Goal: Task Accomplishment & Management: Manage account settings

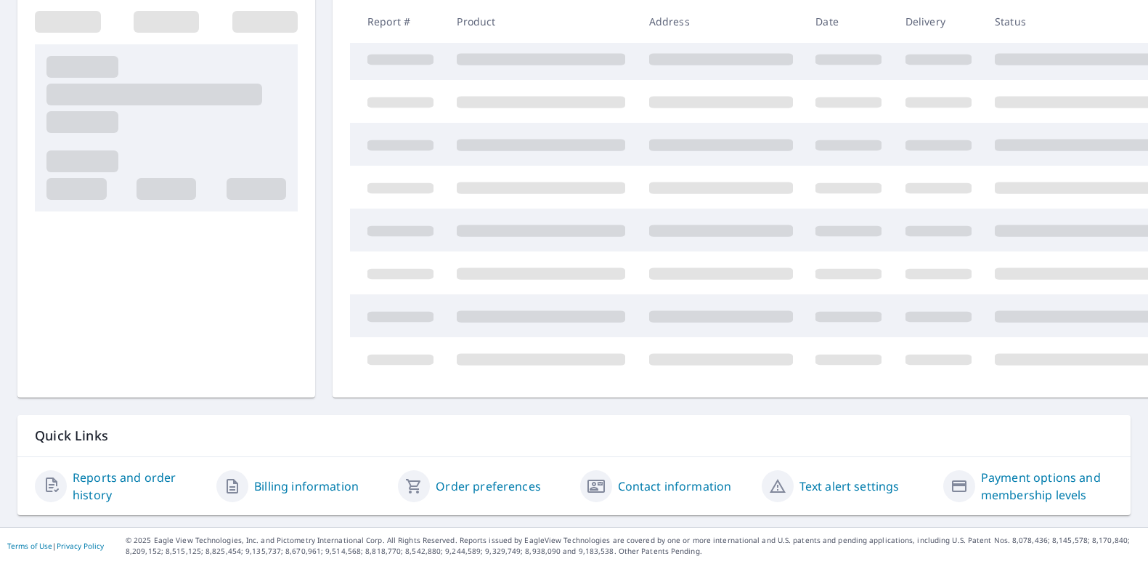
scroll to position [25, 0]
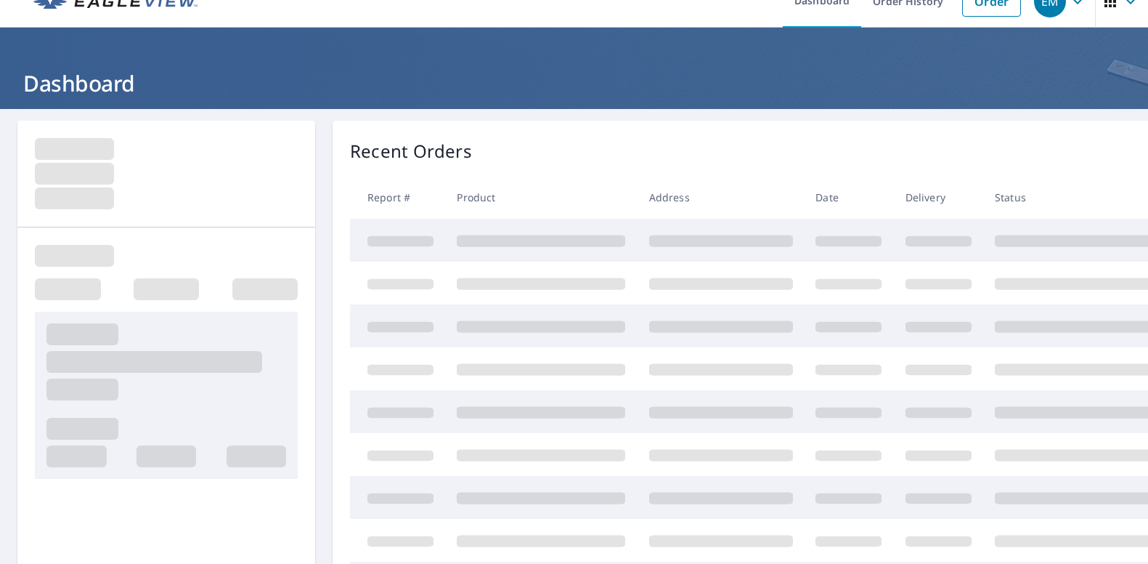
click at [707, 248] on td at bounding box center [721, 240] width 167 height 43
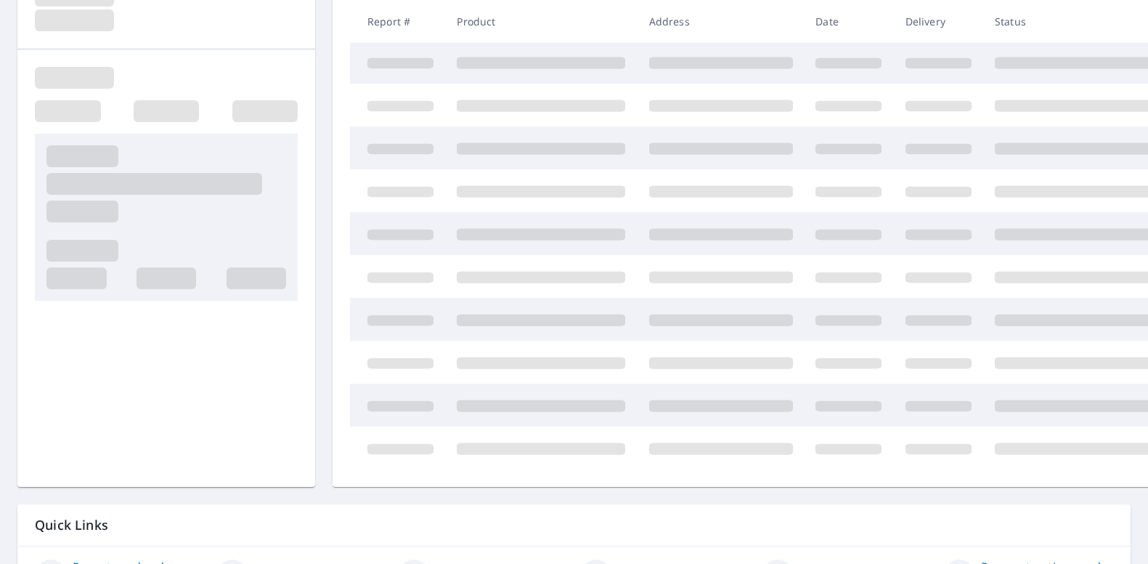
scroll to position [0, 0]
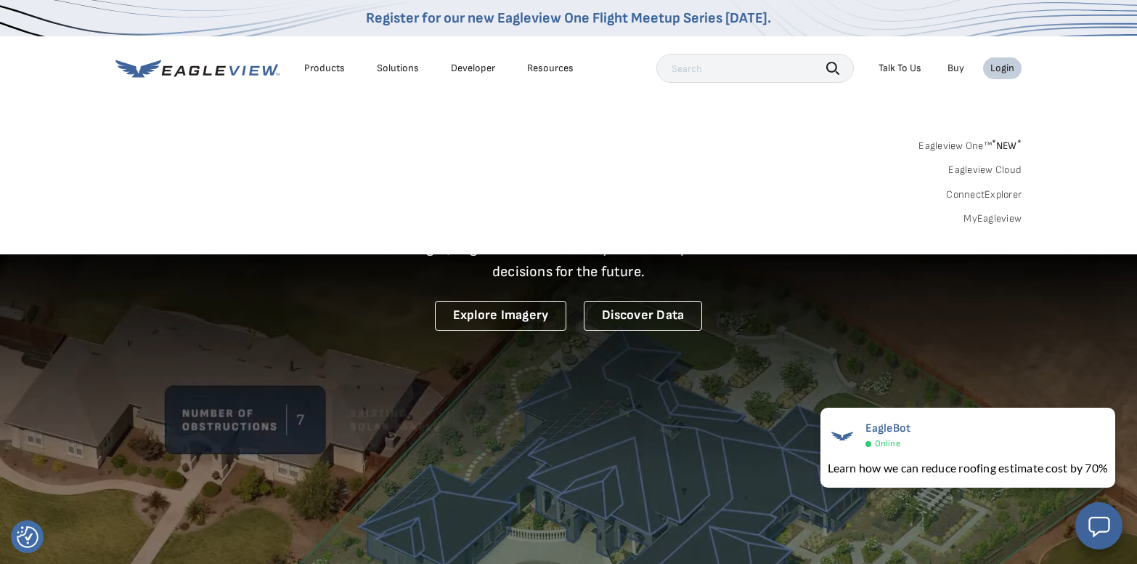
click at [1001, 203] on div "Eagleview One™ * NEW * Eagleview Cloud ConnectExplorer MyEagleview" at bounding box center [568, 180] width 906 height 90
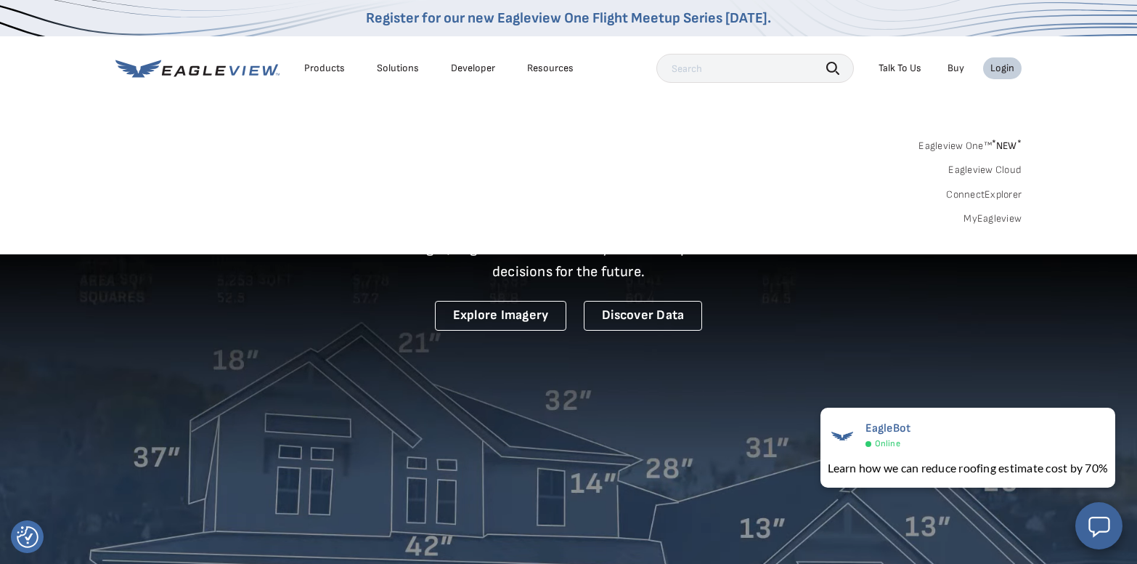
click at [1000, 220] on link "MyEagleview" at bounding box center [993, 218] width 58 height 13
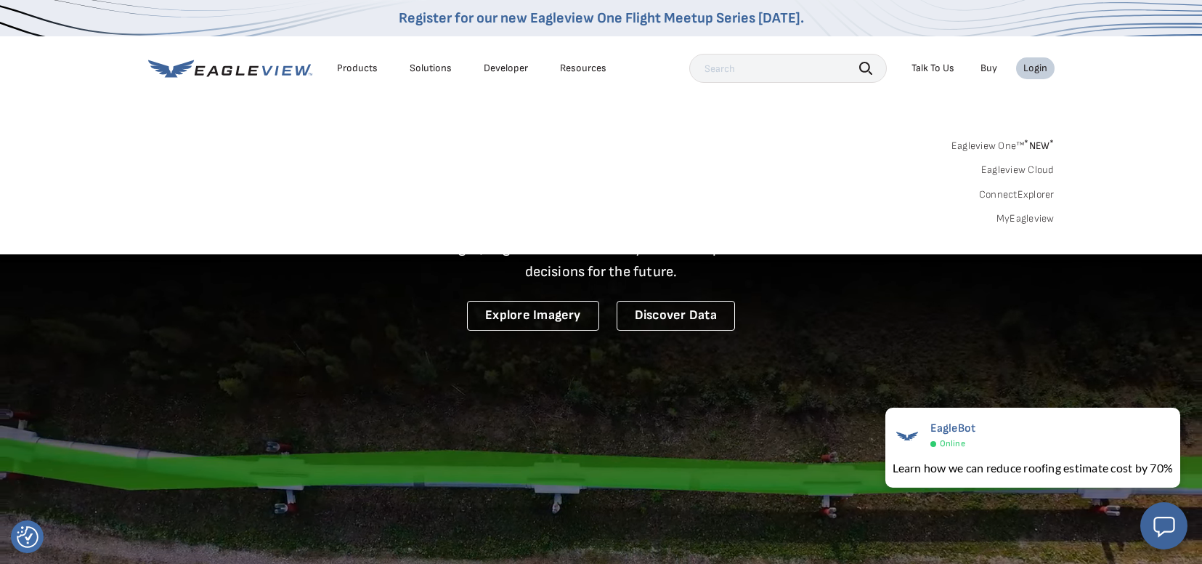
click at [1013, 216] on link "MyEagleview" at bounding box center [1025, 218] width 58 height 13
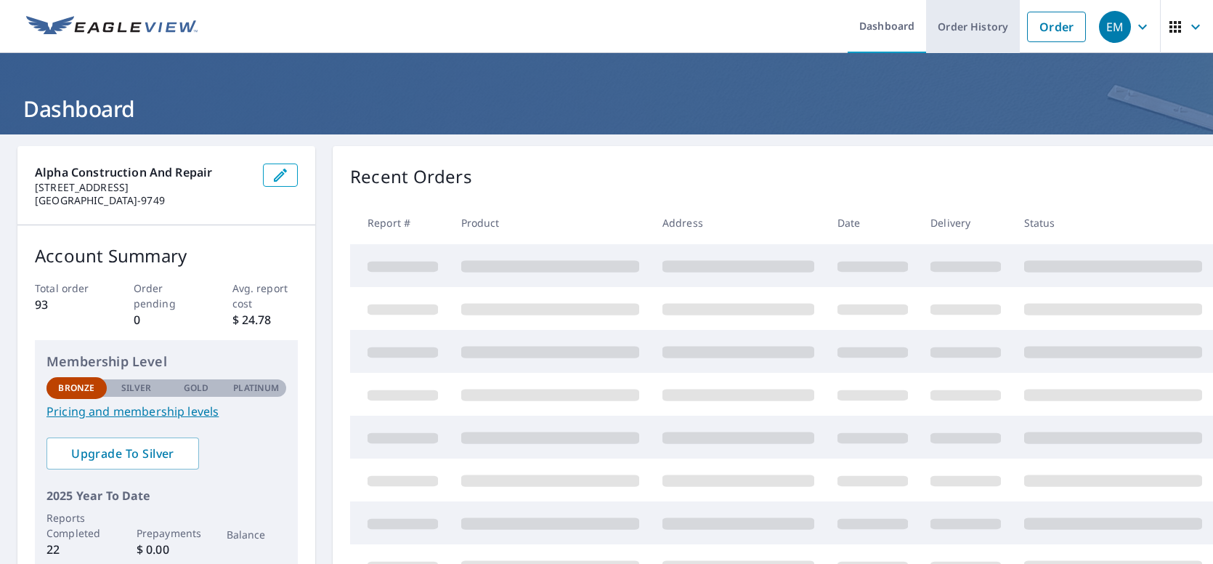
click at [946, 43] on link "Order History" at bounding box center [973, 26] width 94 height 53
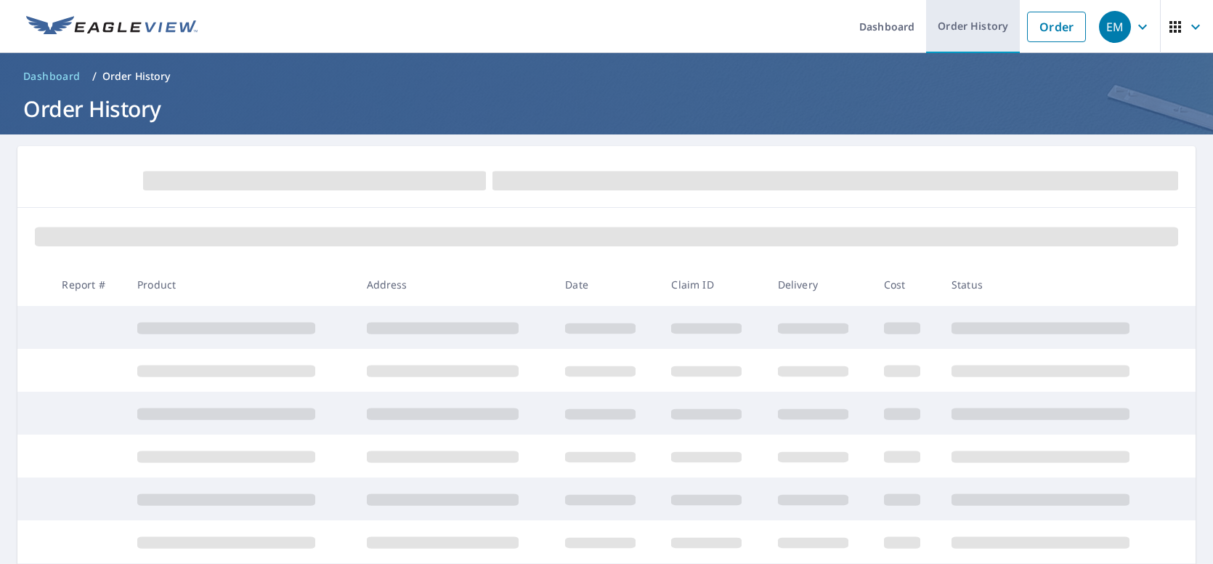
click at [951, 32] on link "Order History" at bounding box center [973, 26] width 94 height 53
click at [1147, 27] on button "button" at bounding box center [1186, 26] width 53 height 53
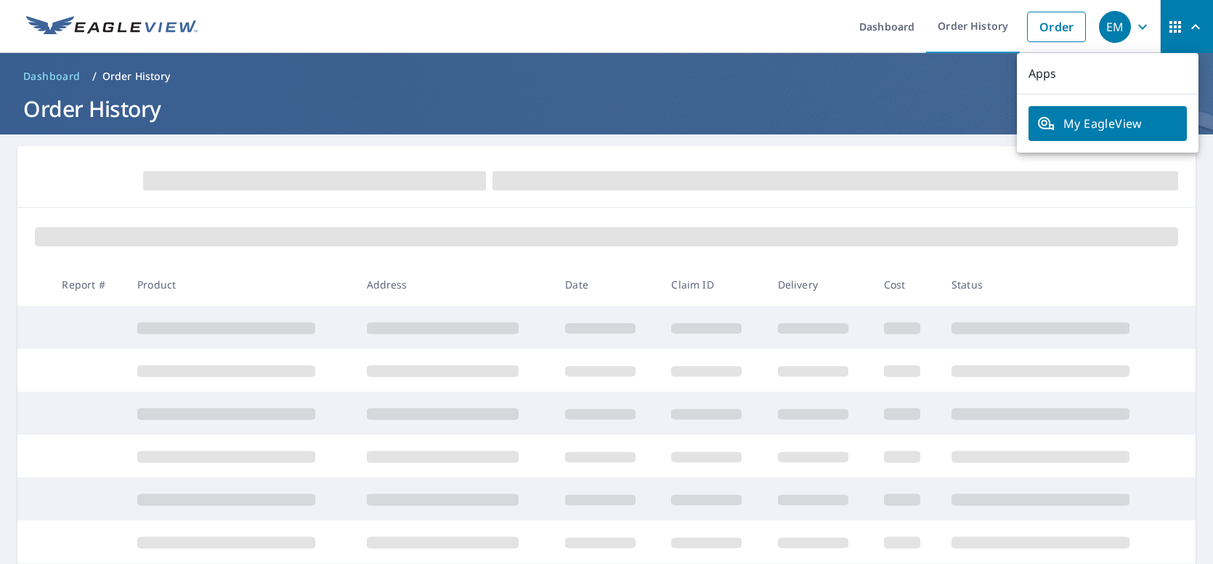
click at [1147, 26] on button "button" at bounding box center [1186, 26] width 53 height 53
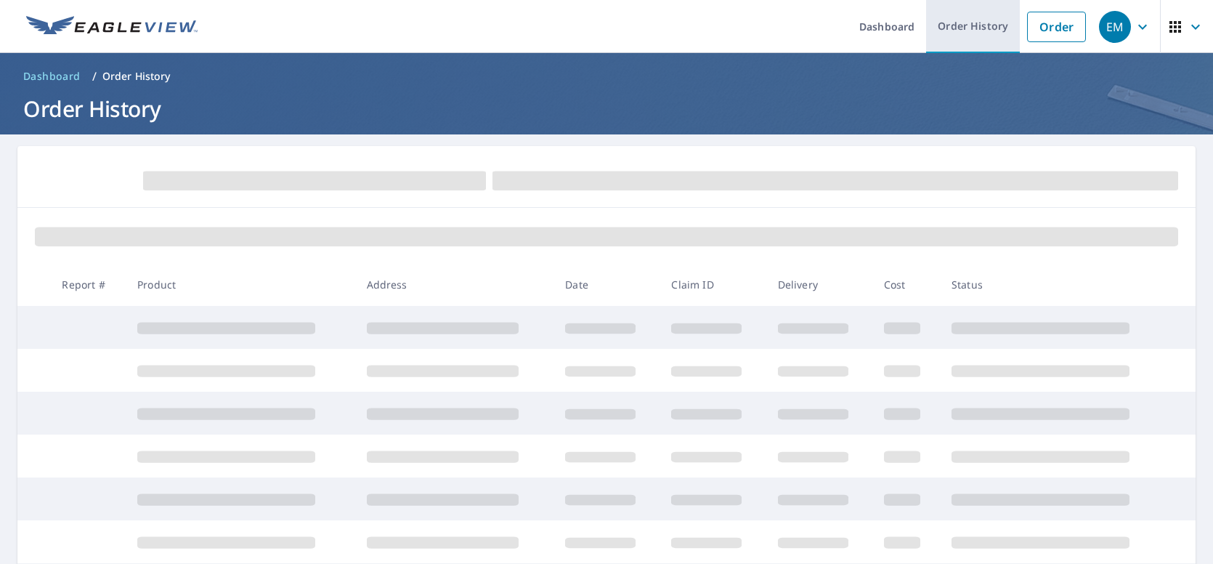
click at [980, 31] on link "Order History" at bounding box center [973, 26] width 94 height 53
click at [56, 79] on span "Dashboard" at bounding box center [51, 76] width 57 height 15
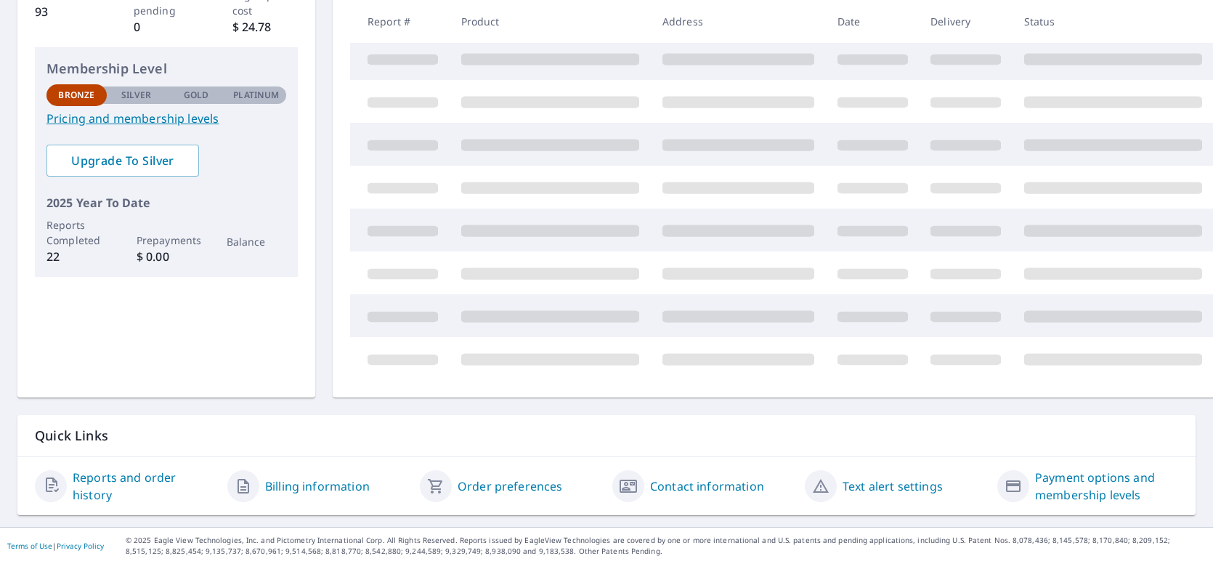
scroll to position [300, 0]
click at [84, 477] on link "Reports and order history" at bounding box center [144, 485] width 143 height 35
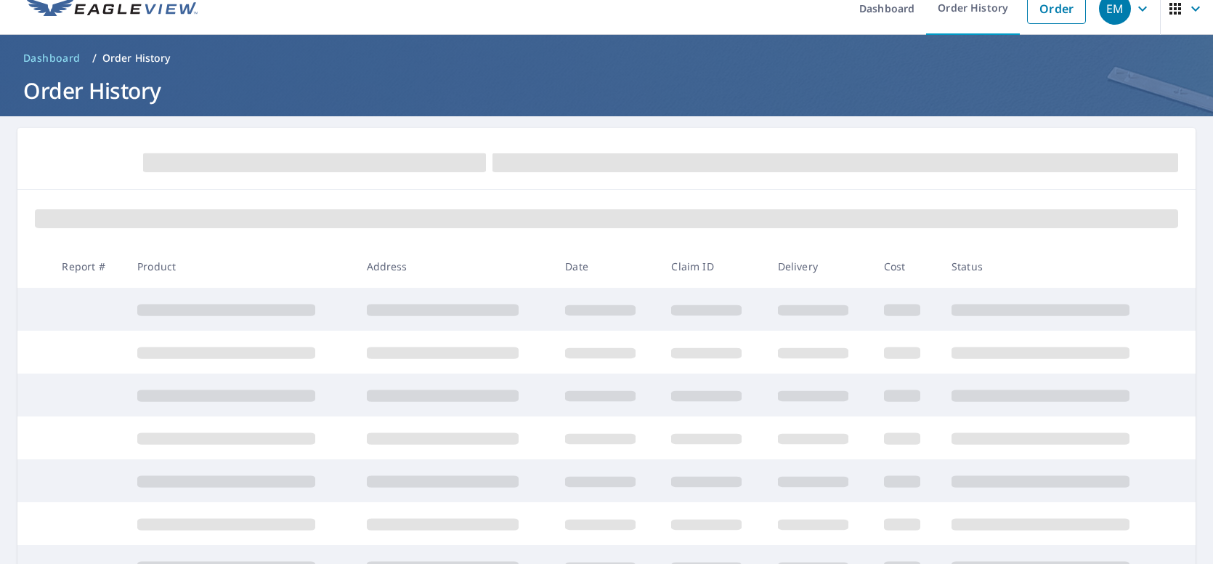
scroll to position [164, 0]
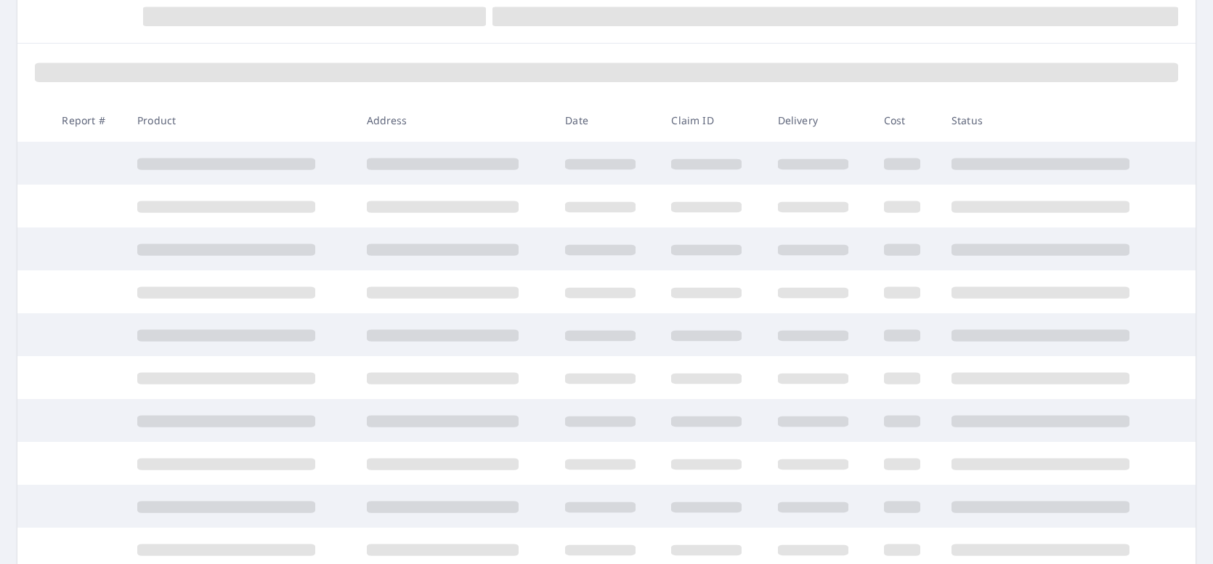
click at [180, 210] on span at bounding box center [226, 206] width 178 height 12
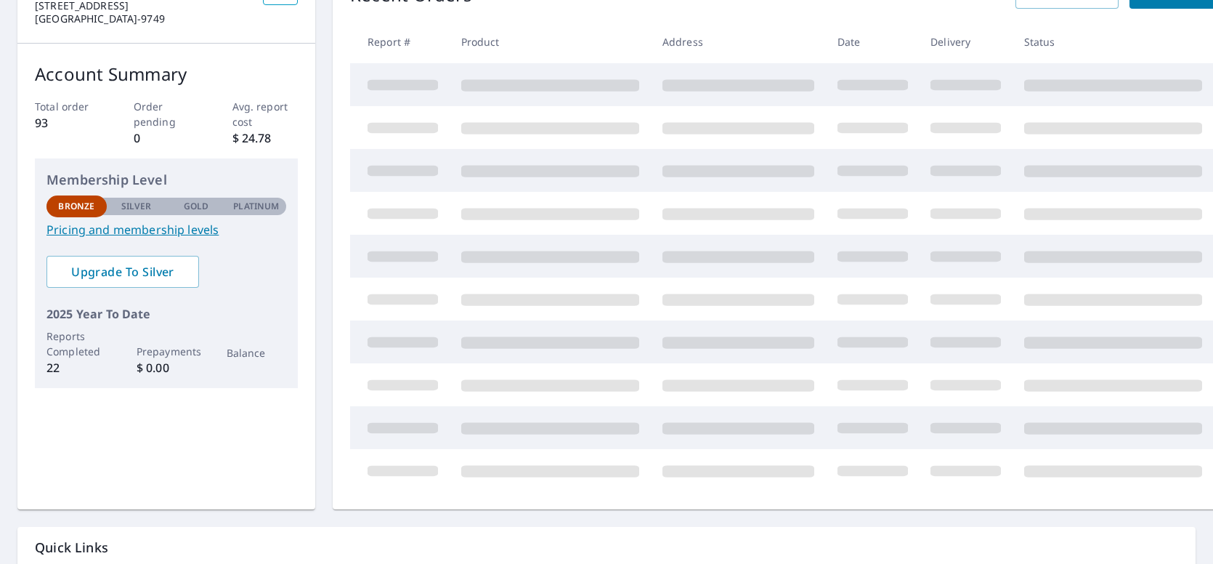
scroll to position [79, 0]
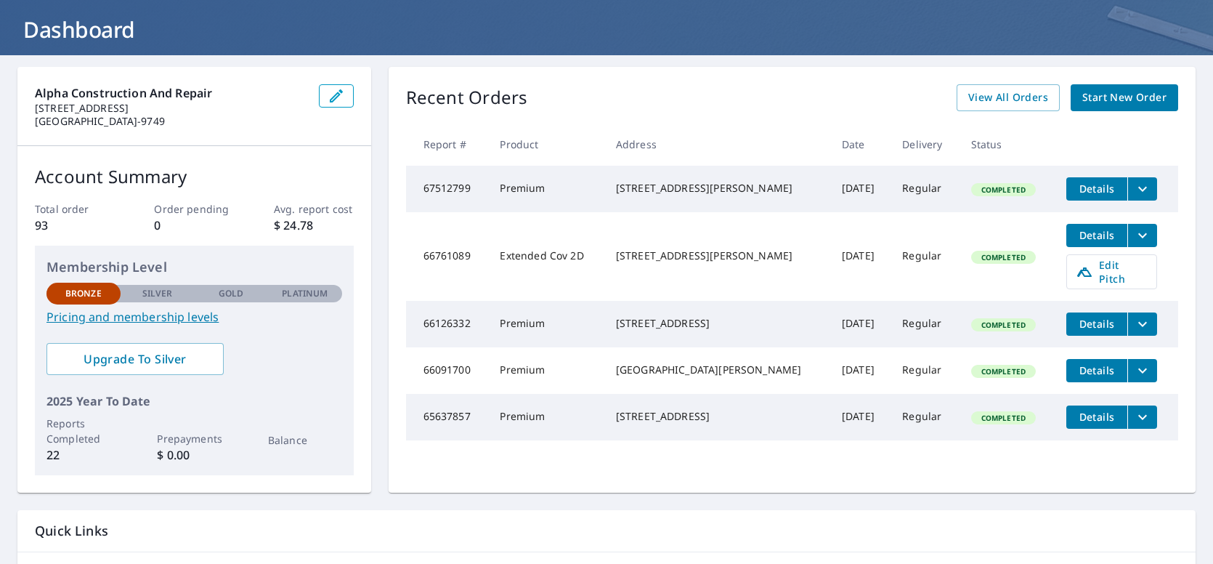
click at [1134, 235] on icon "filesDropdownBtn-66761089" at bounding box center [1142, 235] width 17 height 17
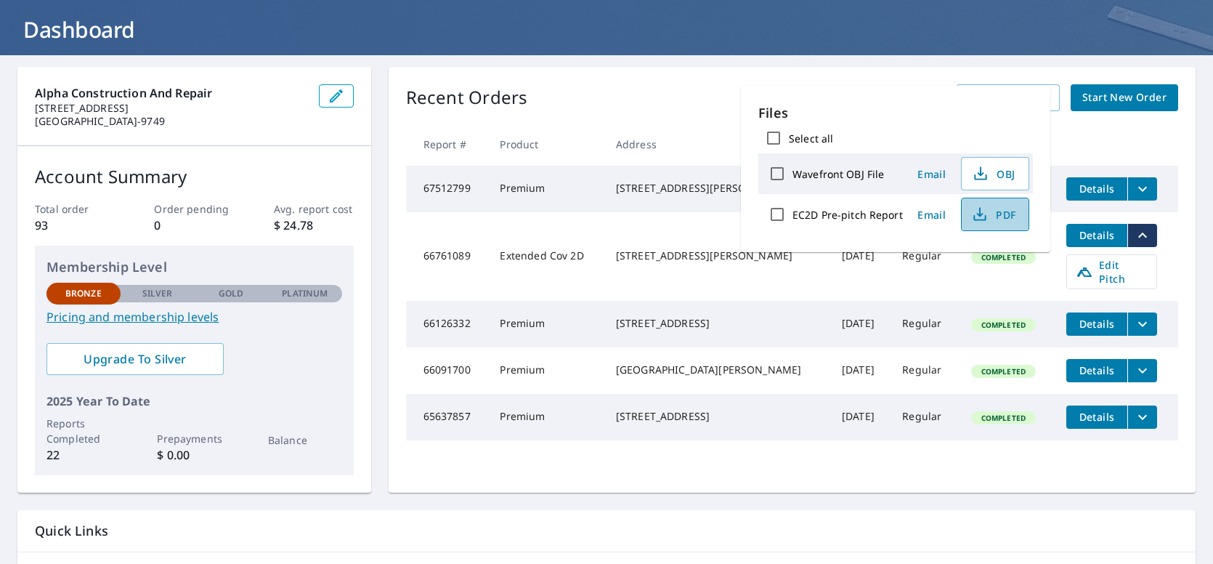
click at [975, 213] on icon "button" at bounding box center [979, 214] width 17 height 17
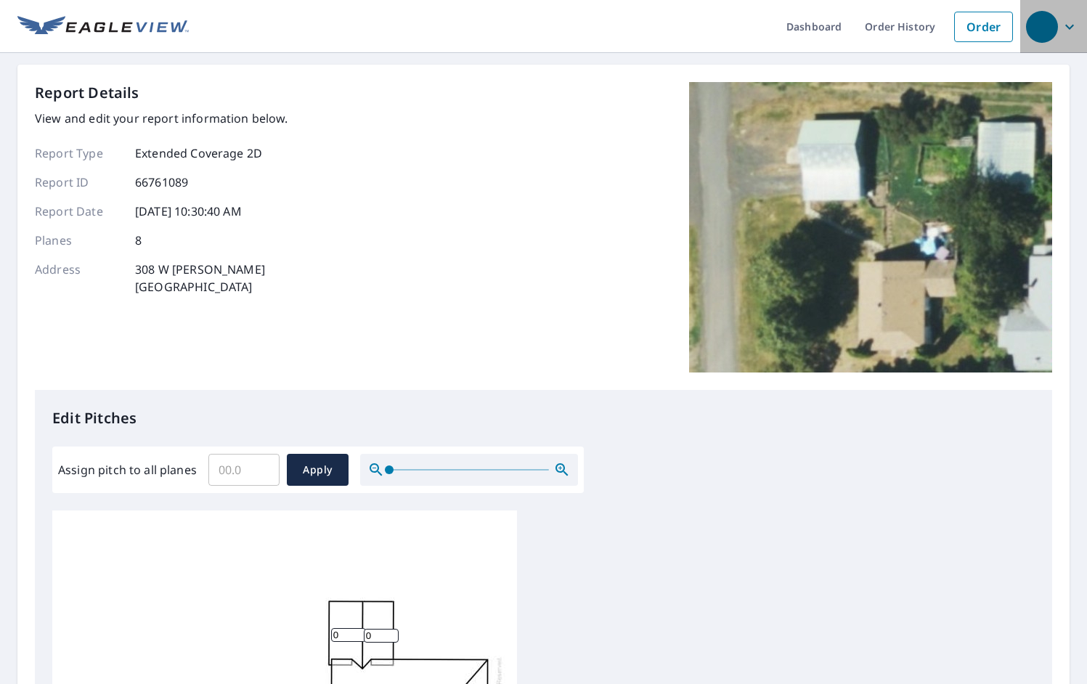
click at [1061, 24] on icon "button" at bounding box center [1069, 26] width 17 height 17
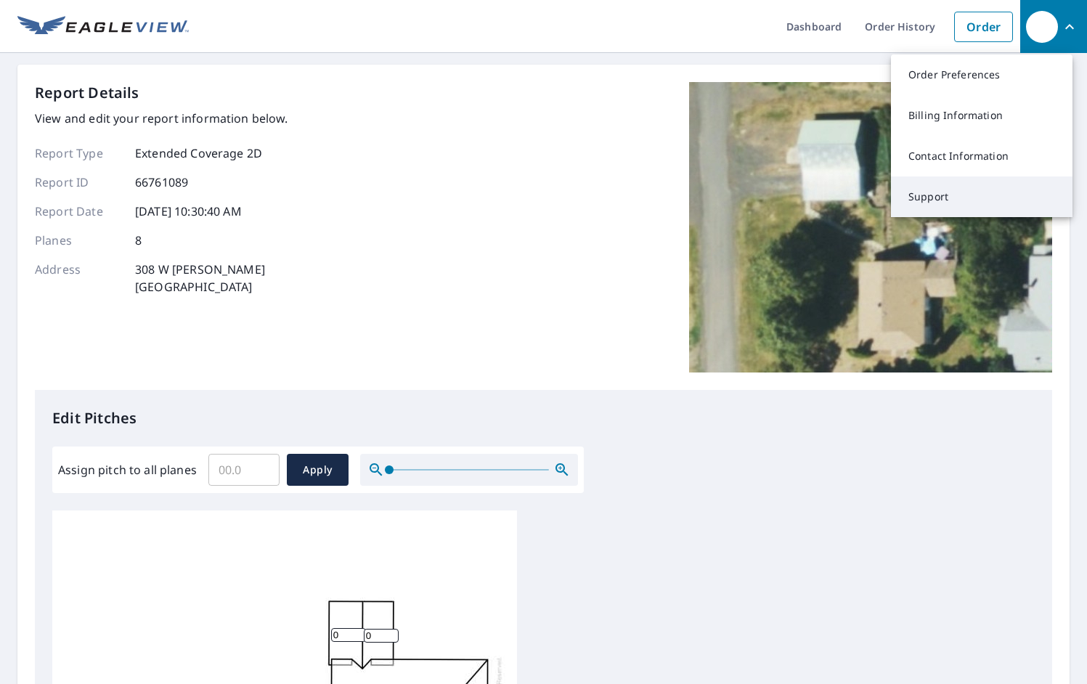
click at [930, 192] on link "Support" at bounding box center [982, 196] width 182 height 41
